Goal: Task Accomplishment & Management: Manage account settings

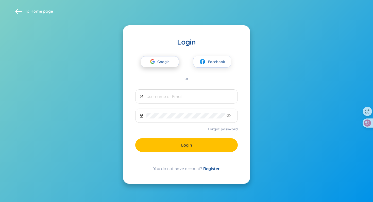
click at [160, 62] on span "Google" at bounding box center [164, 62] width 15 height 11
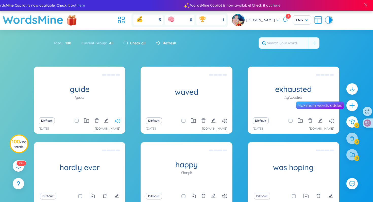
click at [117, 120] on icon at bounding box center [117, 121] width 5 height 4
click at [106, 122] on icon "edit" at bounding box center [106, 121] width 5 height 5
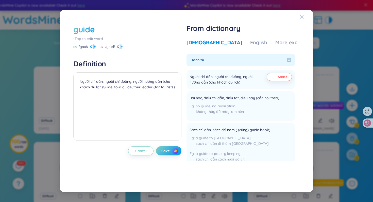
click at [299, 18] on div "guide *Tap to edit word US /ɡaɪd/ [GEOGRAPHIC_DATA] /ɡaɪd/ Definition Người chỉ…" at bounding box center [187, 101] width 242 height 170
click at [302, 17] on icon "Close" at bounding box center [302, 17] width 4 height 4
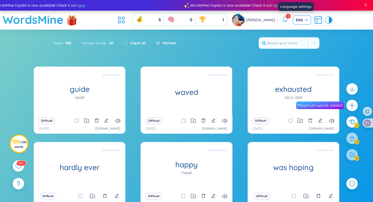
click at [298, 18] on span "ENG" at bounding box center [302, 20] width 12 height 5
click at [293, 32] on div "VIE" at bounding box center [295, 31] width 12 height 6
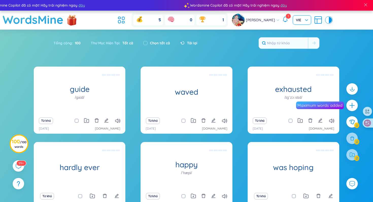
click at [329, 19] on div at bounding box center [330, 20] width 3 height 6
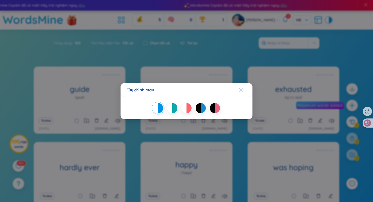
click at [242, 91] on icon "Close" at bounding box center [241, 90] width 4 height 4
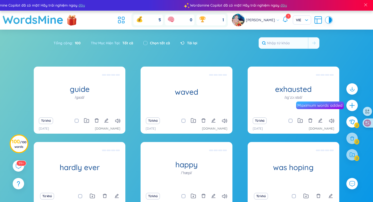
click at [245, 19] on img at bounding box center [238, 20] width 13 height 13
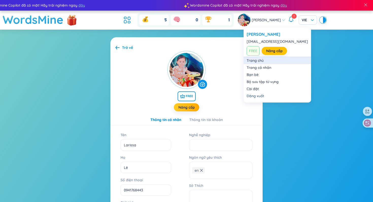
click at [258, 61] on link "Trang chủ" at bounding box center [277, 60] width 61 height 5
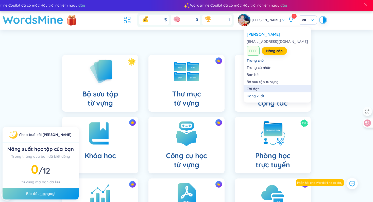
click at [262, 89] on link "Cài đặt" at bounding box center [277, 89] width 61 height 5
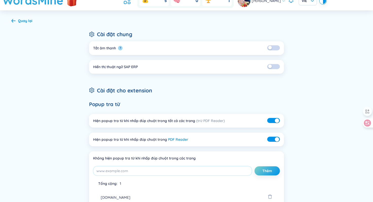
scroll to position [20, 0]
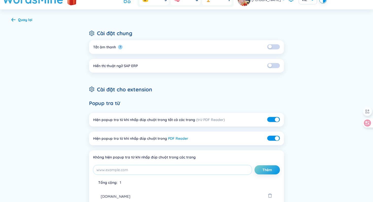
click at [272, 66] on button "button" at bounding box center [273, 65] width 13 height 5
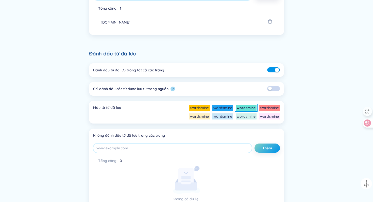
scroll to position [238, 0]
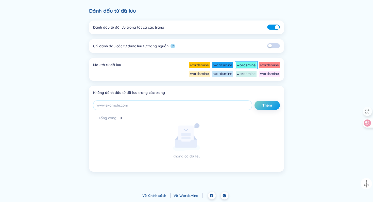
click at [245, 64] on li "wordsmine" at bounding box center [246, 65] width 21 height 6
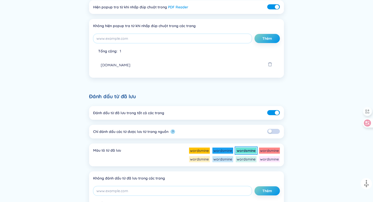
scroll to position [0, 0]
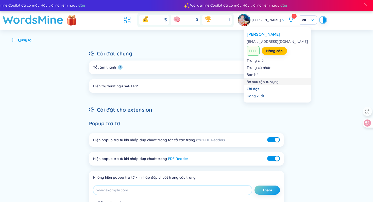
click at [27, 39] on div "Quay lại" at bounding box center [25, 40] width 14 height 6
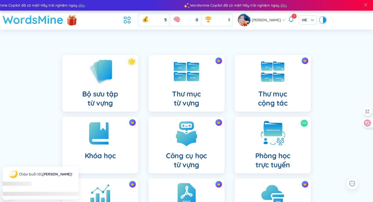
click at [29, 17] on h1 "WordsMine" at bounding box center [33, 20] width 61 height 18
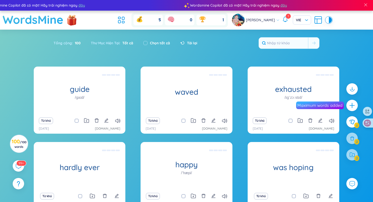
click at [29, 17] on h1 "WordsMine" at bounding box center [33, 20] width 61 height 18
click at [329, 22] on div at bounding box center [330, 20] width 3 height 6
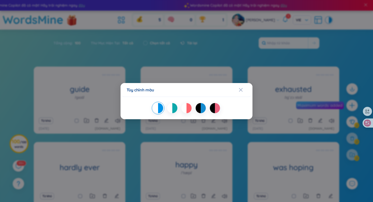
click at [315, 22] on div "Tùy chỉnh màu" at bounding box center [186, 101] width 373 height 202
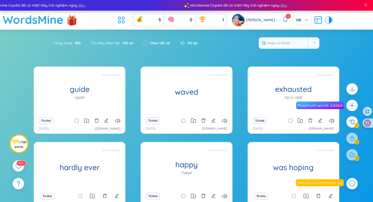
click at [314, 22] on icon at bounding box center [318, 19] width 9 height 9
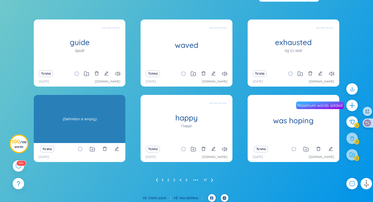
scroll to position [112, 0]
